Goal: Check status: Check status

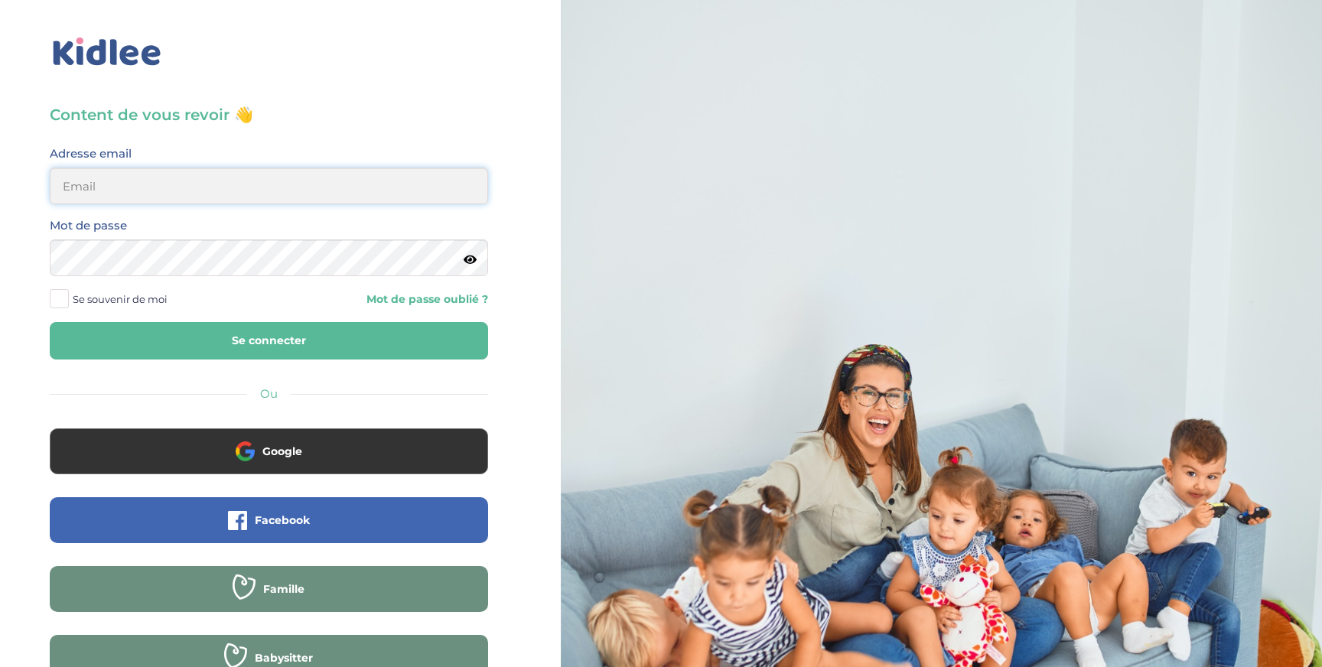
click at [107, 191] on input "email" at bounding box center [269, 186] width 438 height 37
click at [174, 390] on div "Ou" at bounding box center [269, 394] width 438 height 20
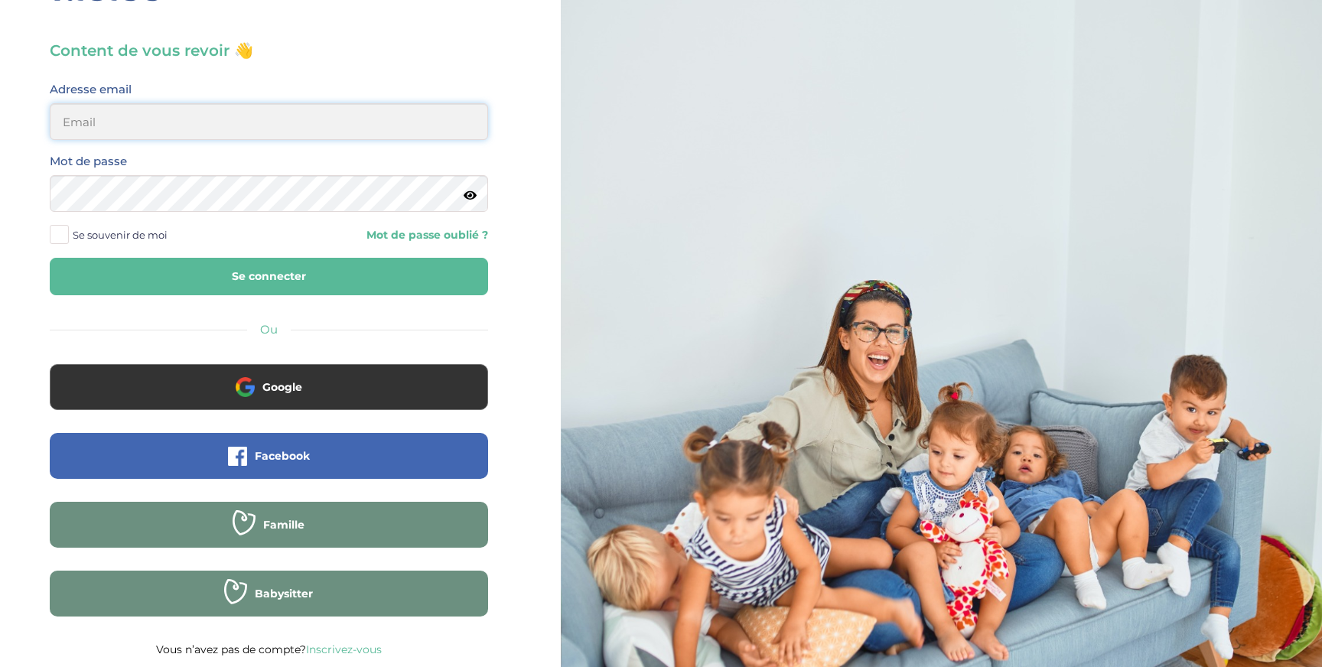
click at [122, 131] on input "email" at bounding box center [269, 121] width 438 height 37
type input "[PERSON_NAME][EMAIL_ADDRESS][DOMAIN_NAME]"
click at [209, 272] on button "Se connecter" at bounding box center [269, 276] width 438 height 37
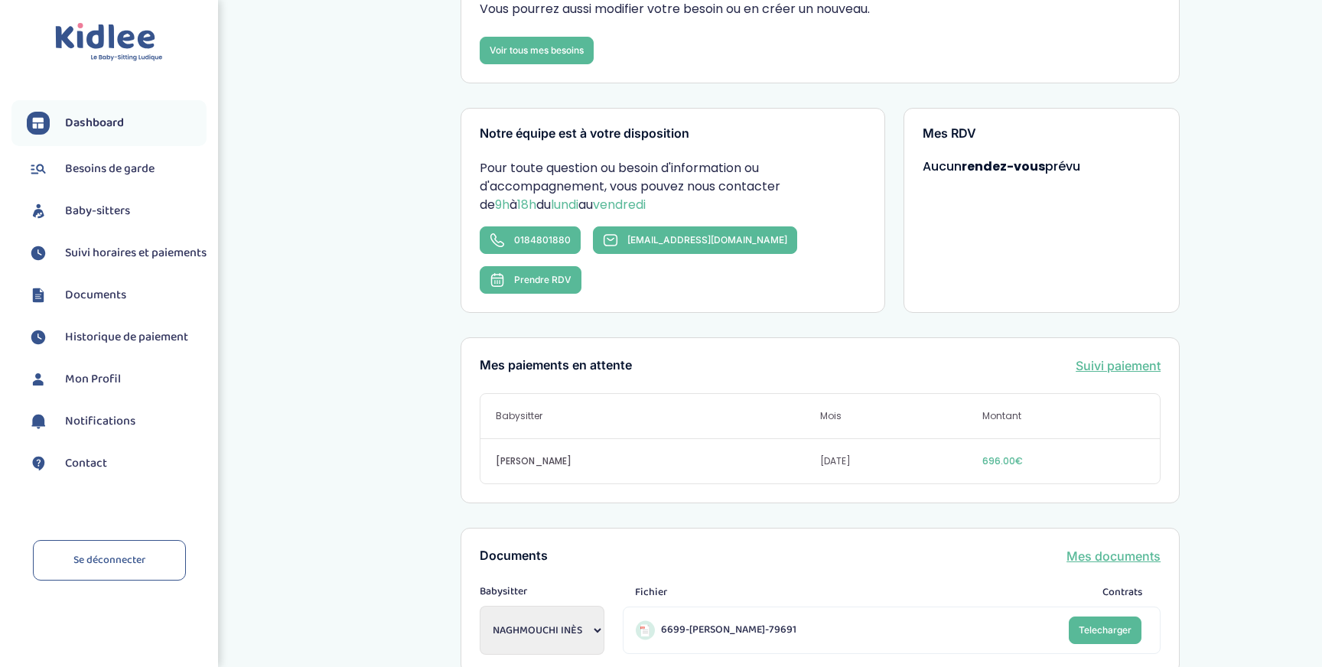
scroll to position [181, 0]
click at [1118, 355] on link "Suivi paiement" at bounding box center [1117, 364] width 85 height 18
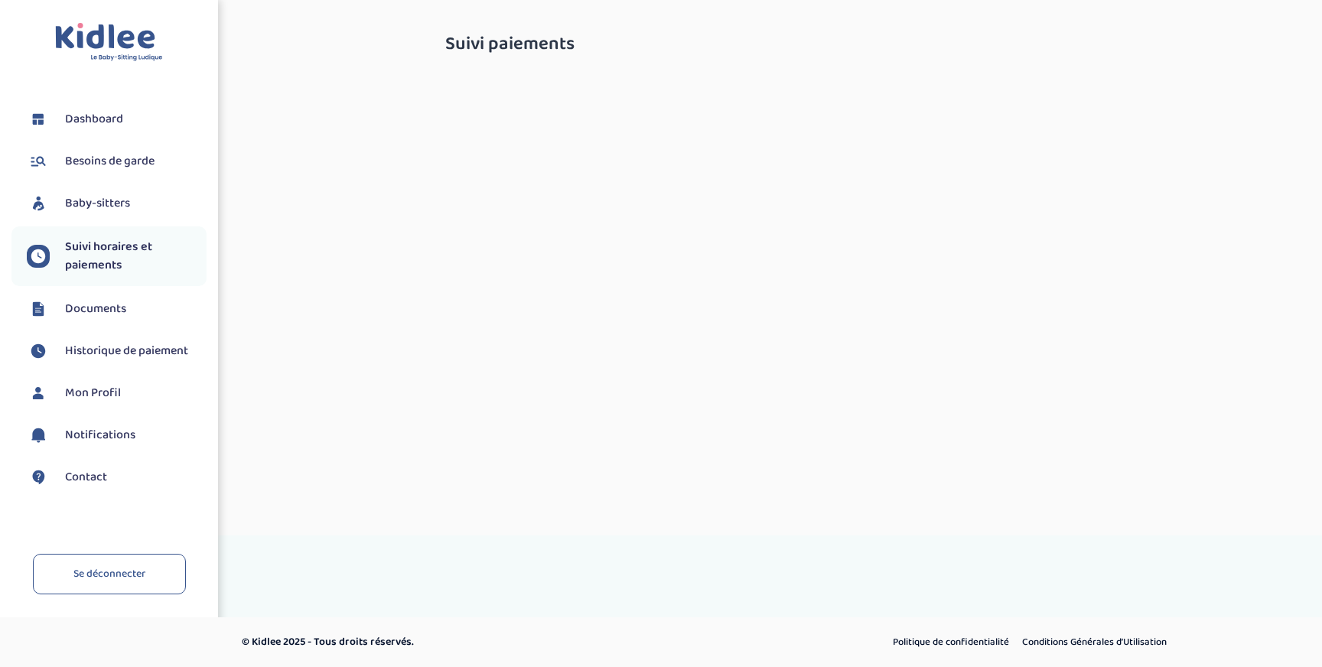
select select "septembre 2025"
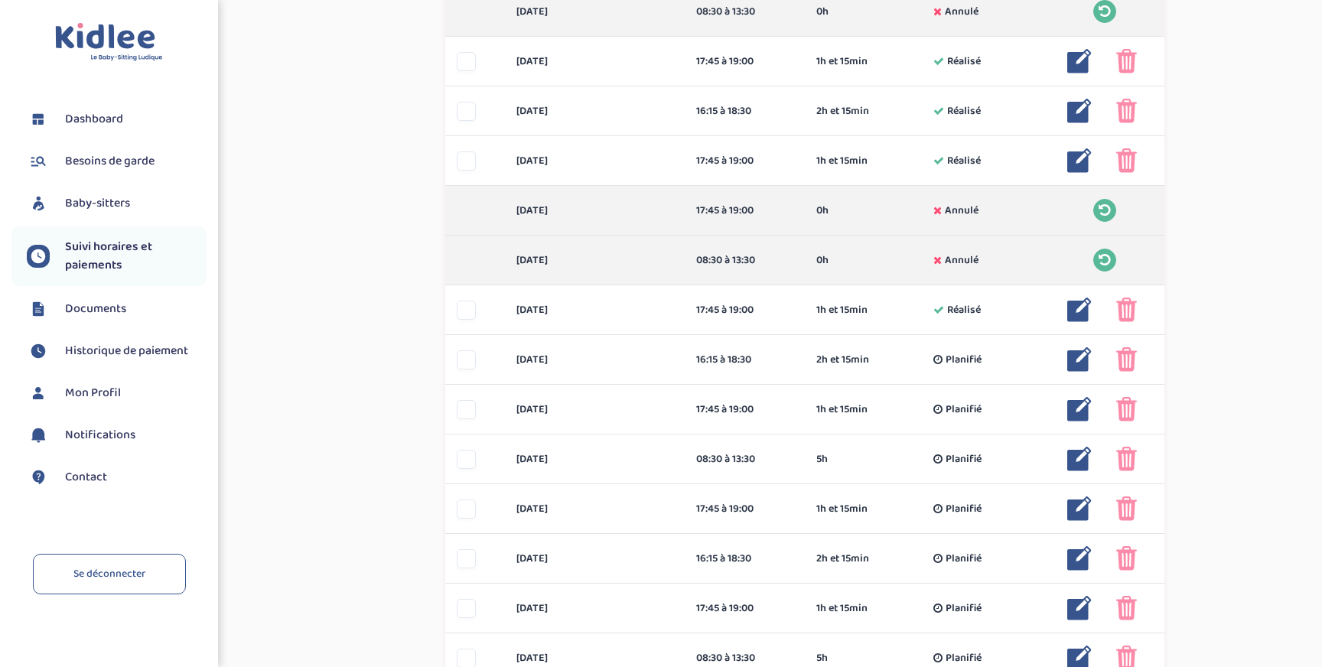
scroll to position [485, 0]
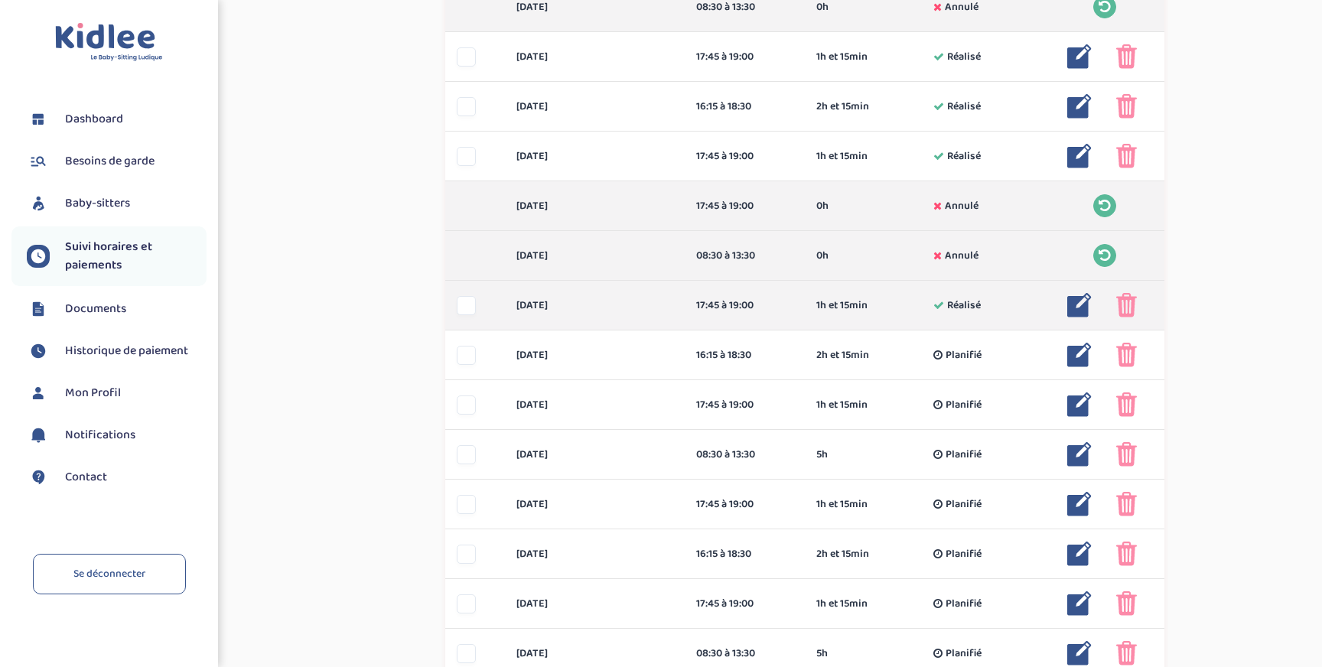
click at [464, 311] on div at bounding box center [466, 305] width 19 height 19
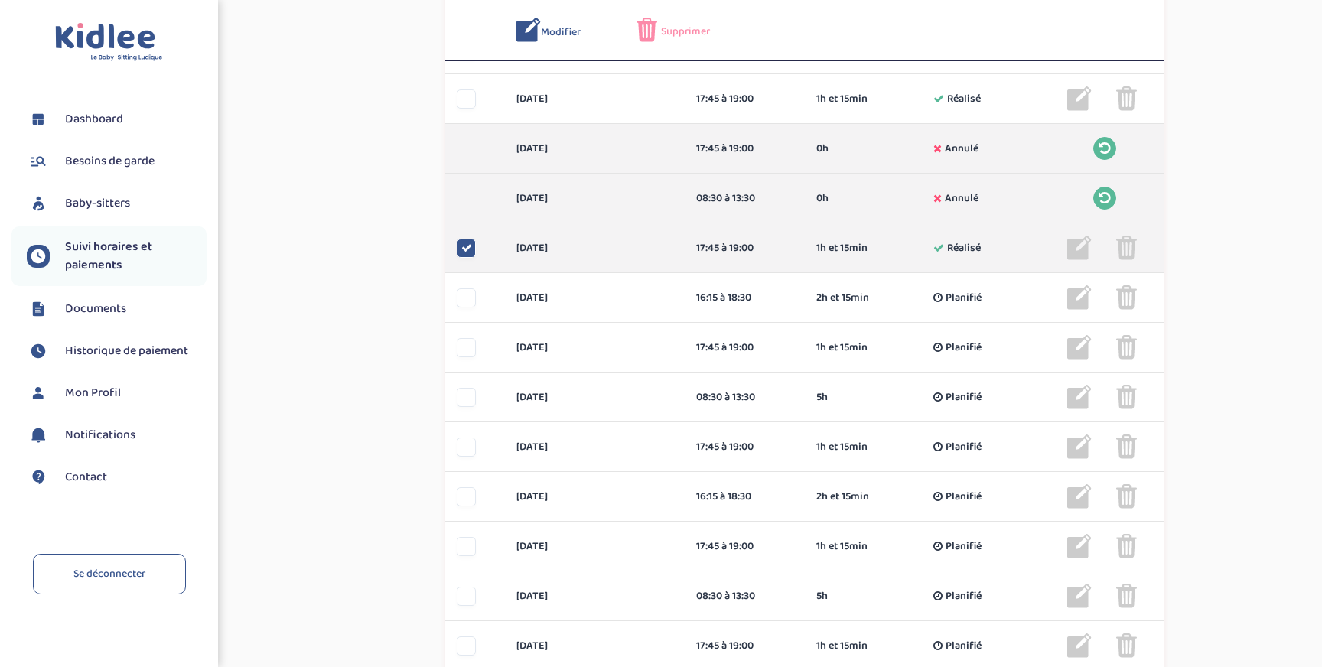
click at [460, 240] on div at bounding box center [466, 248] width 19 height 19
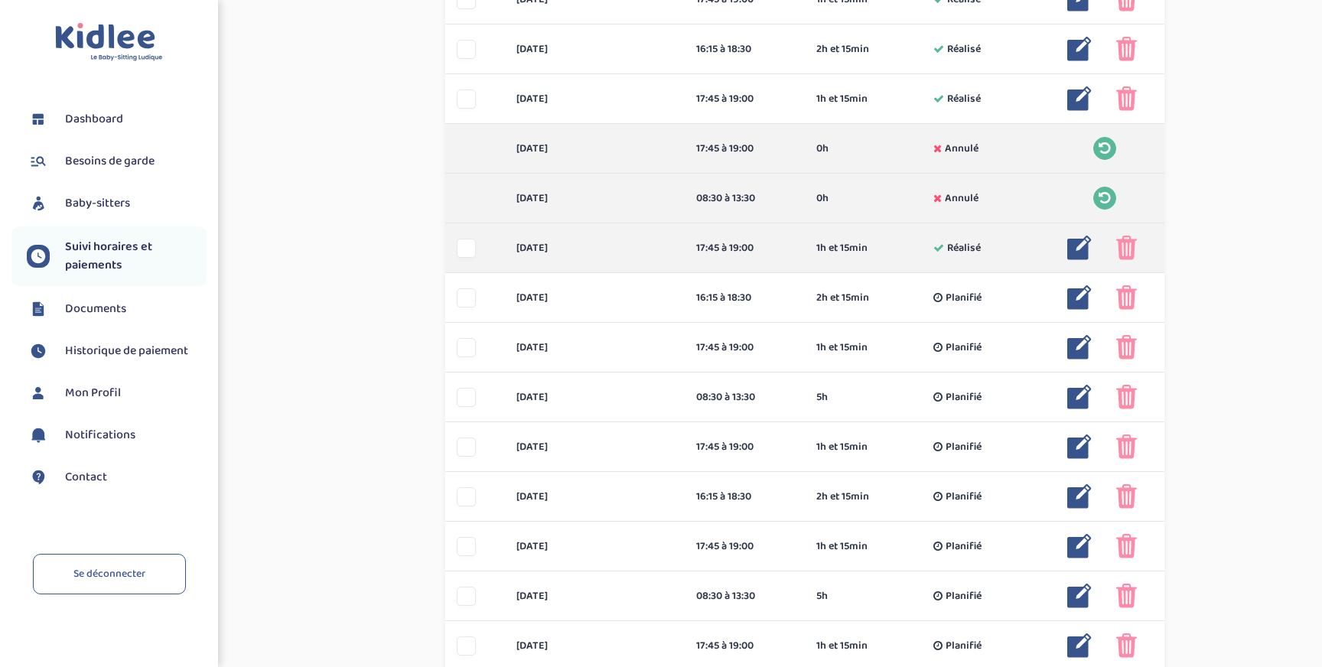
click at [1124, 253] on img at bounding box center [1126, 248] width 21 height 24
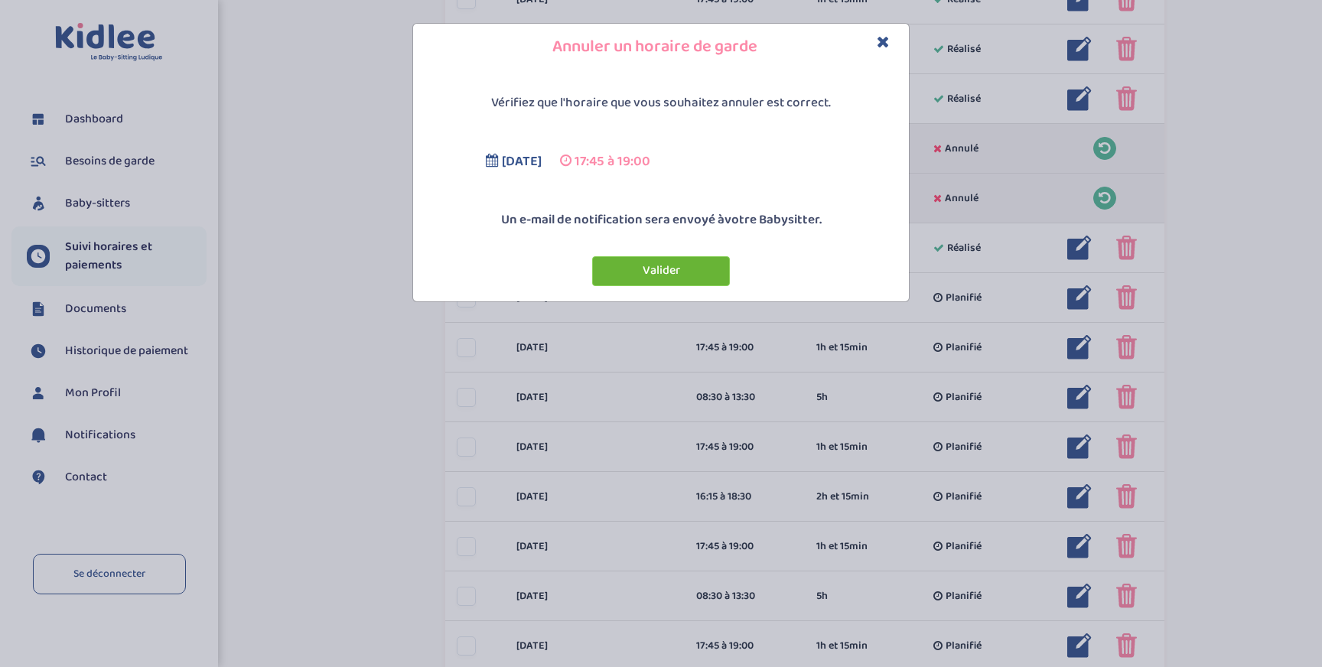
click at [665, 272] on button "Valider" at bounding box center [661, 271] width 138 height 30
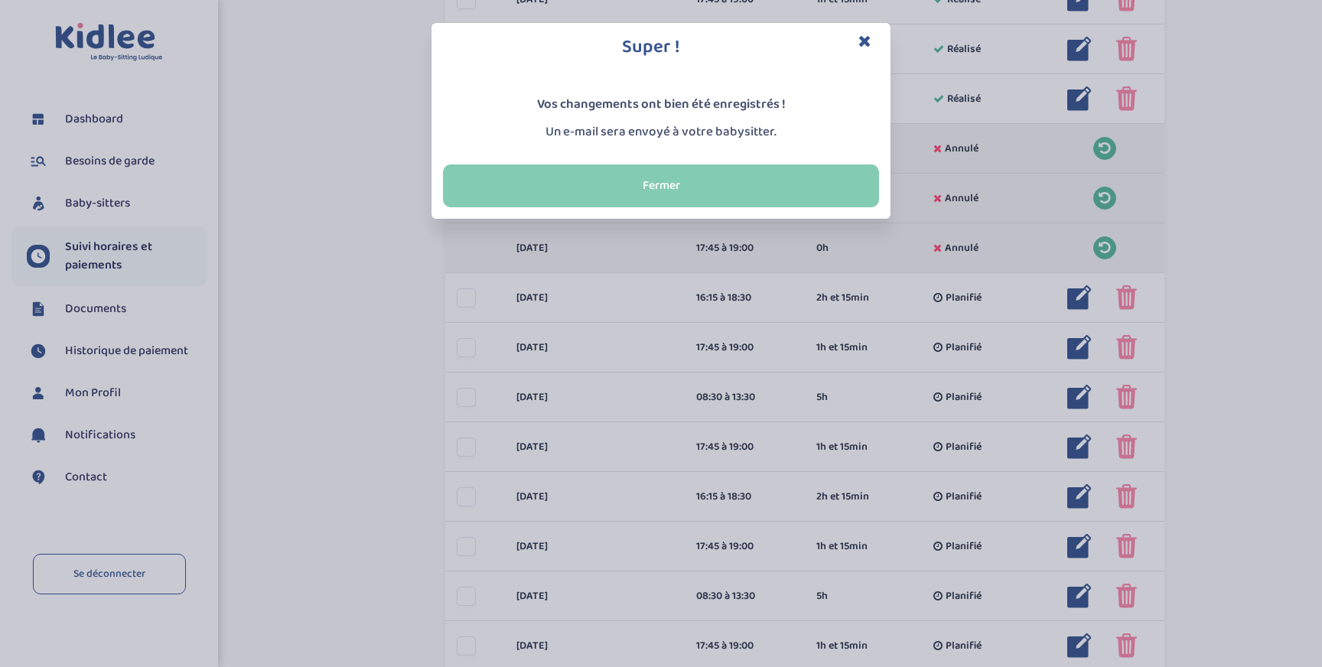
click at [664, 188] on button "Fermer" at bounding box center [661, 185] width 436 height 43
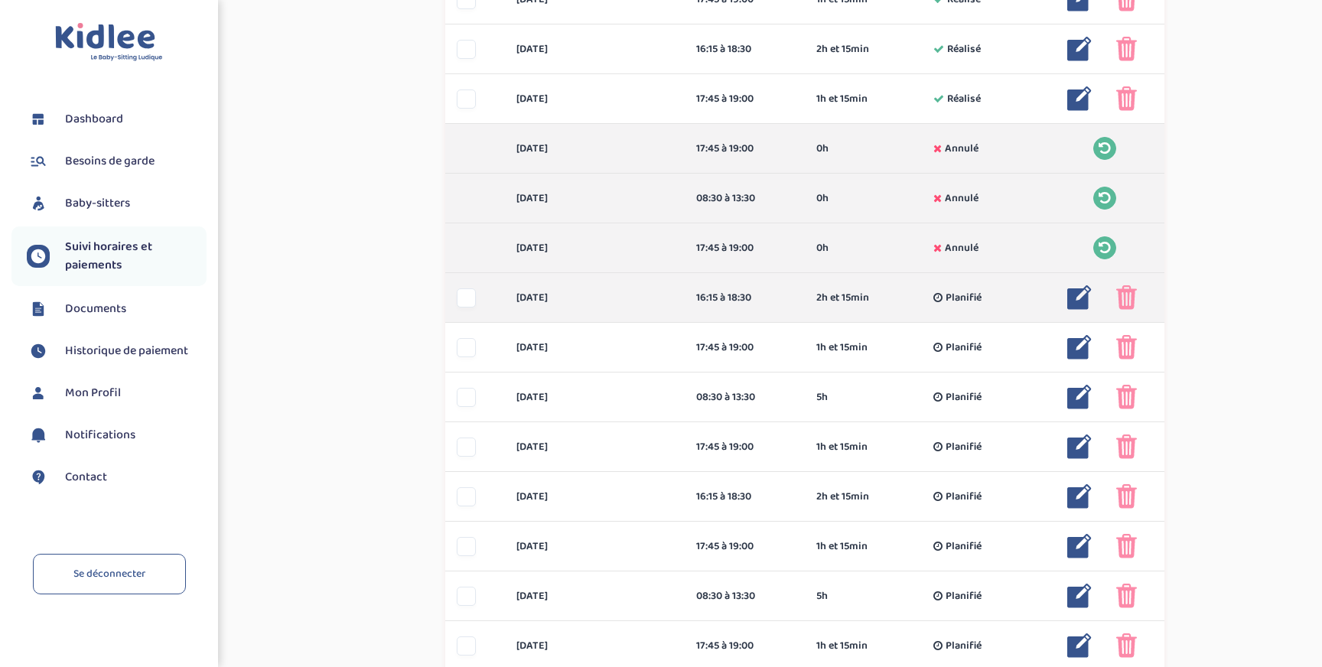
click at [1127, 298] on img at bounding box center [1126, 297] width 21 height 24
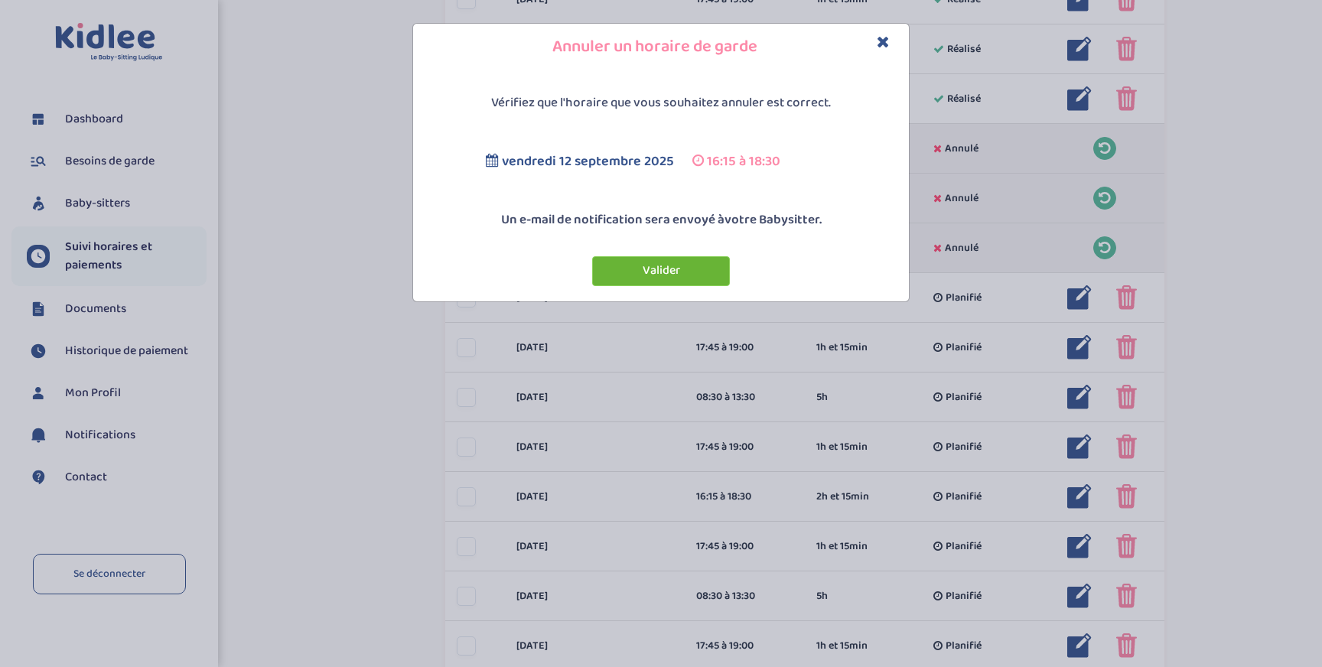
click at [602, 272] on button "Valider" at bounding box center [661, 271] width 138 height 30
